Goal: Information Seeking & Learning: Learn about a topic

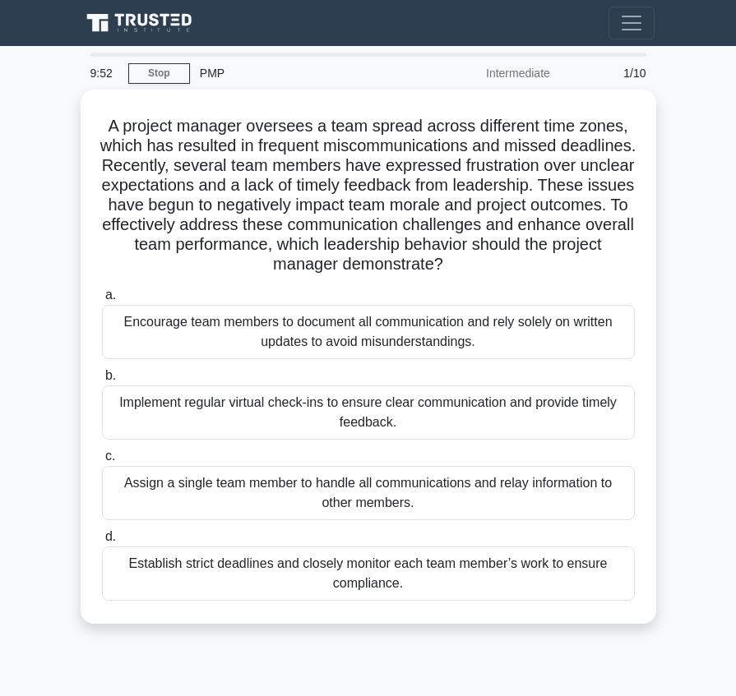
click at [367, 599] on div "Establish strict deadlines and closely monitor each team member’s work to ensur…" at bounding box center [368, 574] width 533 height 54
click at [102, 543] on input "d. Establish strict deadlines and closely monitor each team member’s work to en…" at bounding box center [102, 537] width 0 height 11
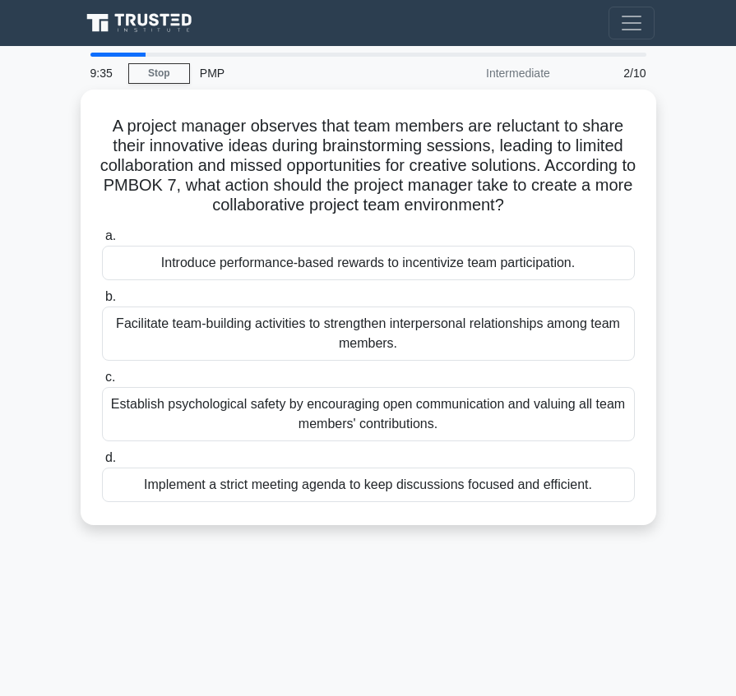
click at [528, 429] on div "Establish psychological safety by encouraging open communication and valuing al…" at bounding box center [368, 414] width 533 height 54
click at [102, 383] on input "c. Establish psychological safety by encouraging open communication and valuing…" at bounding box center [102, 377] width 0 height 11
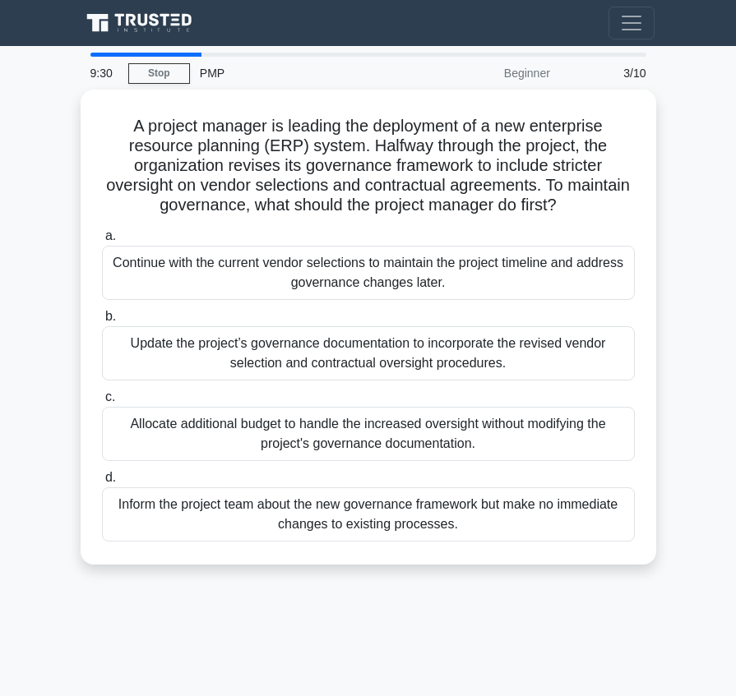
click at [538, 441] on div "Allocate additional budget to handle the increased oversight without modifying …" at bounding box center [368, 434] width 533 height 54
click at [102, 403] on input "c. Allocate additional budget to handle the increased oversight without modifyi…" at bounding box center [102, 397] width 0 height 11
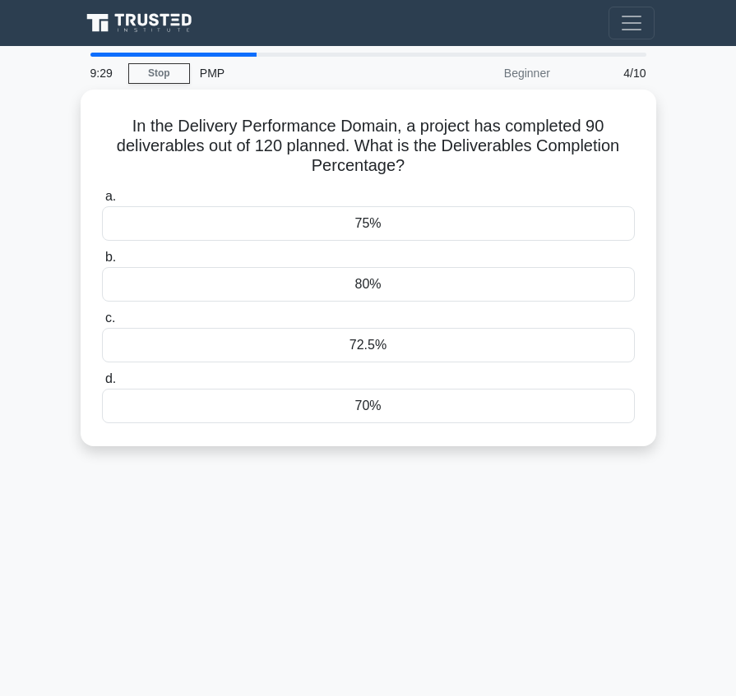
click at [554, 402] on div "70%" at bounding box center [368, 406] width 533 height 35
click at [102, 385] on input "d. 70%" at bounding box center [102, 379] width 0 height 11
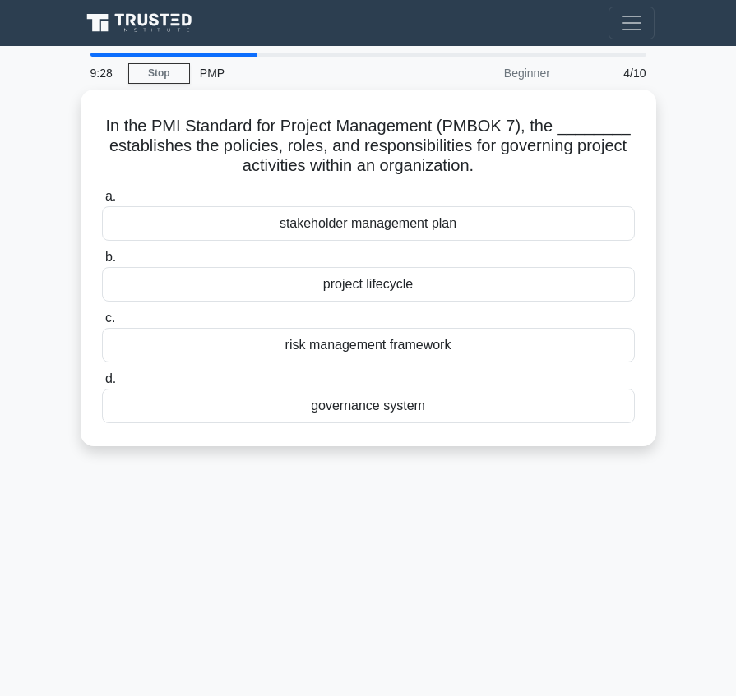
click at [557, 417] on div "governance system" at bounding box center [368, 406] width 533 height 35
click at [102, 385] on input "d. governance system" at bounding box center [102, 379] width 0 height 11
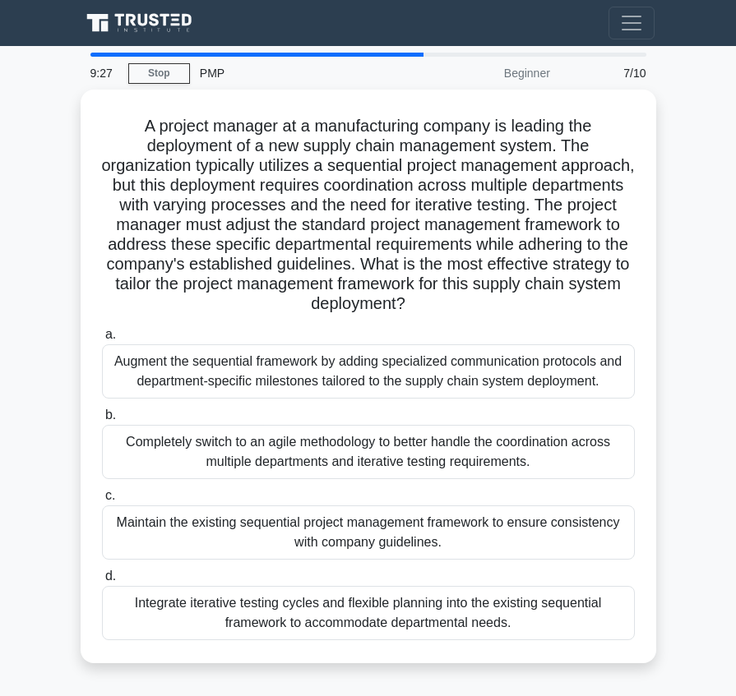
click at [576, 399] on div "Augment the sequential framework by adding specialized communication protocols …" at bounding box center [368, 371] width 533 height 54
click at [102, 340] on input "a. Augment the sequential framework by adding specialized communication protoco…" at bounding box center [102, 335] width 0 height 11
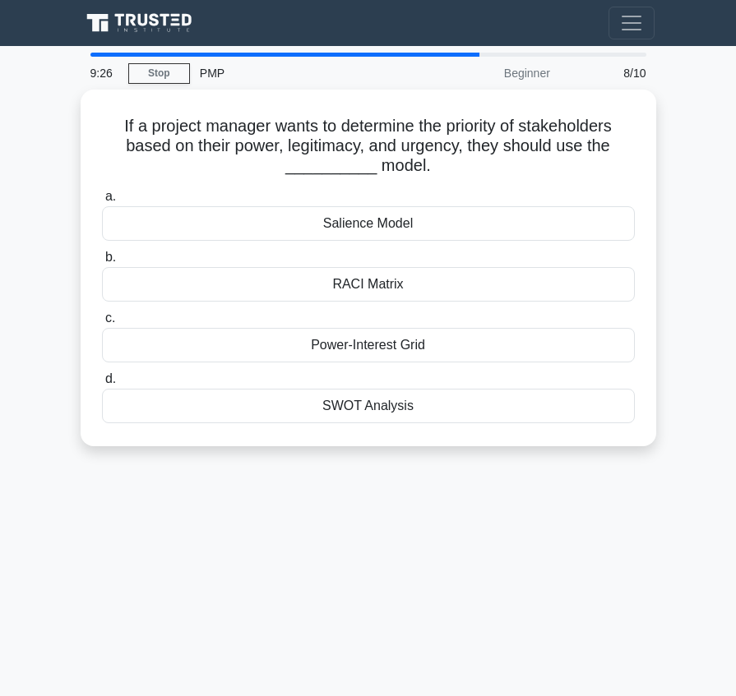
click at [573, 410] on div "SWOT Analysis" at bounding box center [368, 406] width 533 height 35
click at [102, 385] on input "d. SWOT Analysis" at bounding box center [102, 379] width 0 height 11
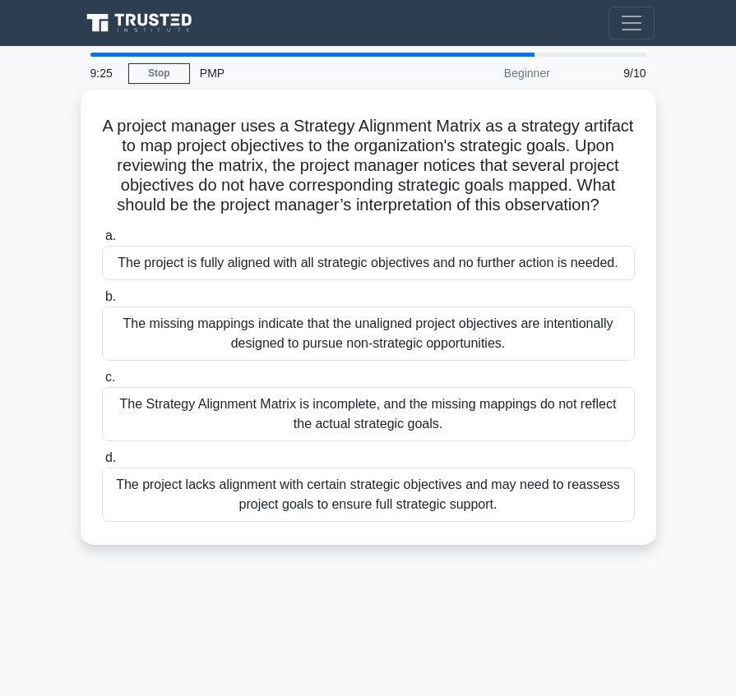
click at [557, 361] on div "The missing mappings indicate that the unaligned project objectives are intenti…" at bounding box center [368, 334] width 533 height 54
click at [102, 303] on input "b. The missing mappings indicate that the unaligned project objectives are inte…" at bounding box center [102, 297] width 0 height 11
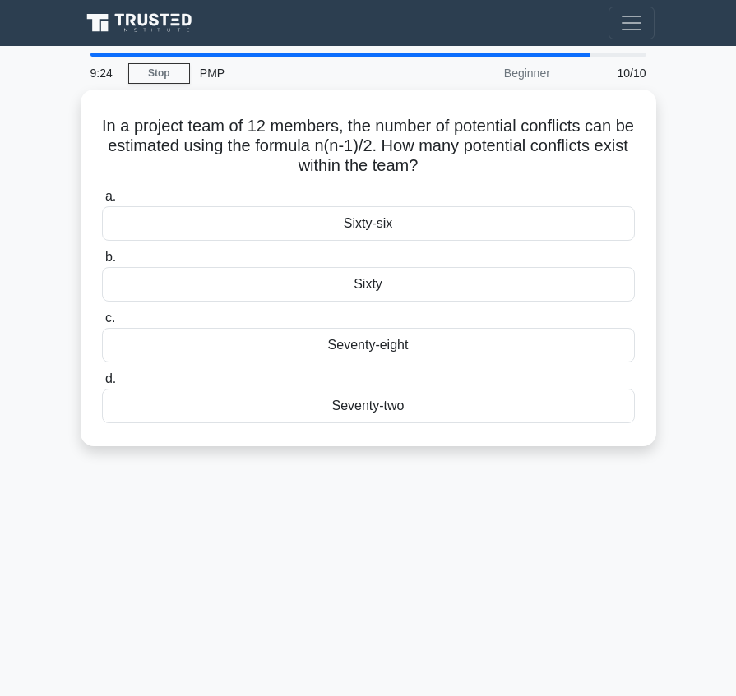
click at [573, 352] on div "Seventy-eight" at bounding box center [368, 345] width 533 height 35
click at [102, 324] on input "c. Seventy-eight" at bounding box center [102, 318] width 0 height 11
